Goal: Check status

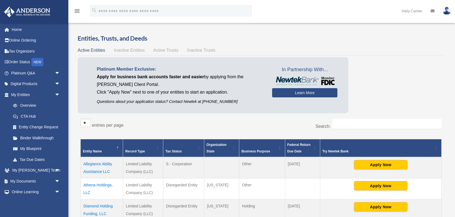
scroll to position [146, 0]
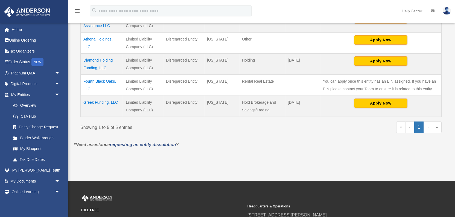
scroll to position [146, 0]
drag, startPoint x: 328, startPoint y: 83, endPoint x: 337, endPoint y: 82, distance: 9.0
click at [337, 82] on td "You can apply once this entity has an EIN assigned. If you have an EIN please c…" at bounding box center [380, 84] width 121 height 21
click at [107, 81] on td "Fourth Black Oaks, LLC" at bounding box center [102, 84] width 42 height 21
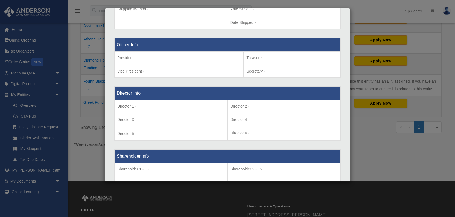
scroll to position [153, 0]
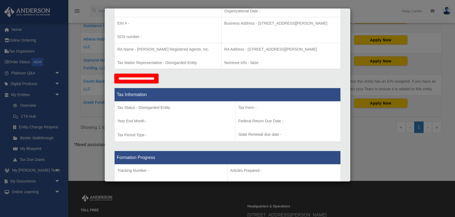
click at [374, 141] on div "Details × Articles Sent Organizational Date" at bounding box center [227, 108] width 455 height 217
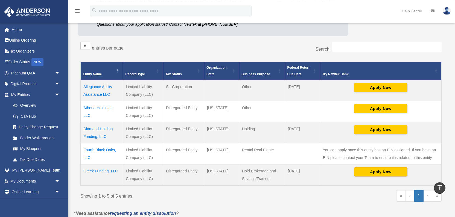
scroll to position [58, 0]
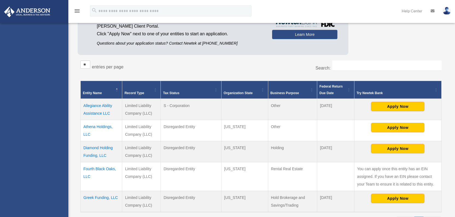
scroll to position [58, 0]
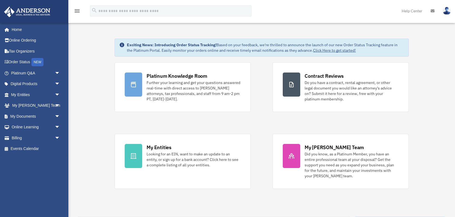
click at [449, 12] on img at bounding box center [447, 11] width 8 height 8
